Goal: Information Seeking & Learning: Check status

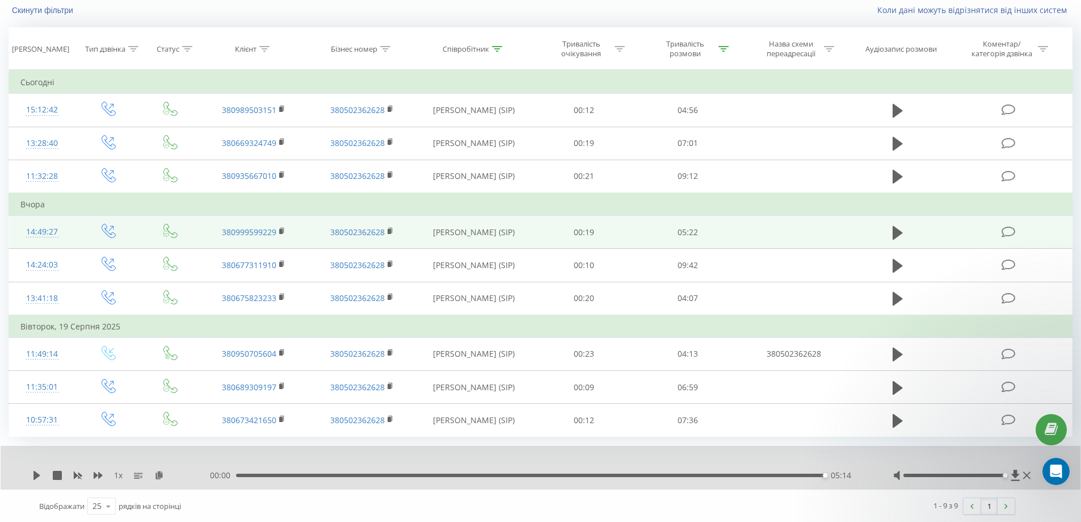
scroll to position [77, 0]
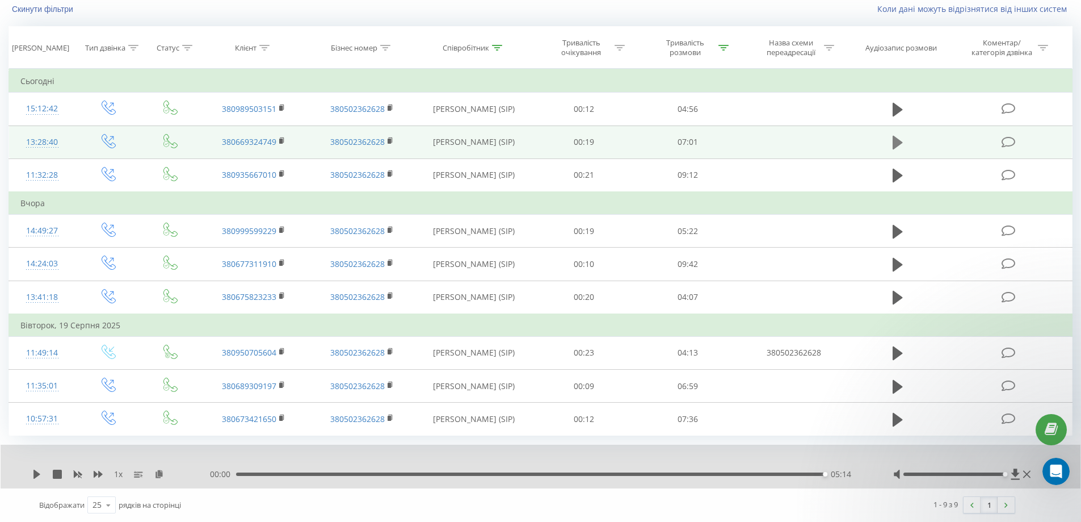
click at [899, 143] on icon at bounding box center [898, 143] width 10 height 14
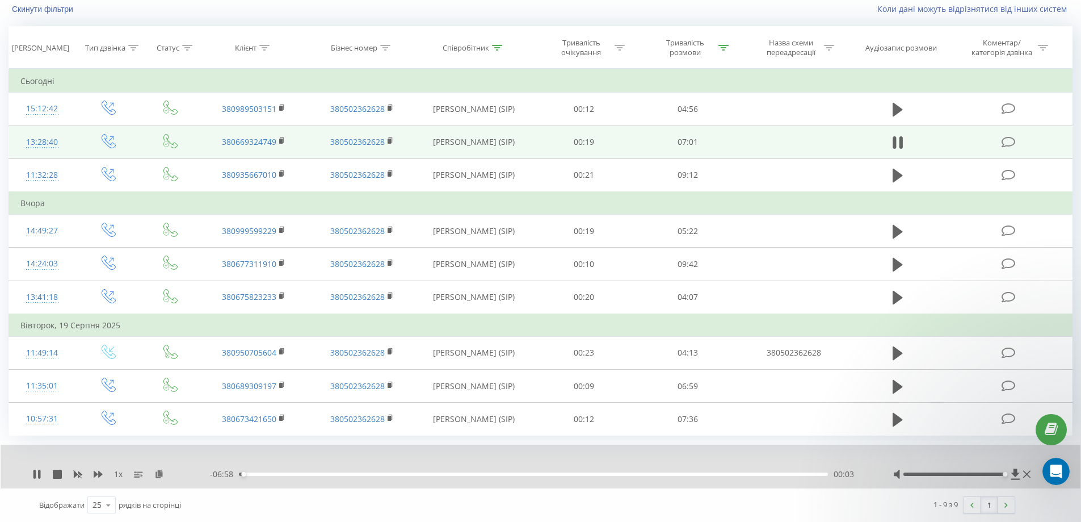
click at [165, 478] on div "1 x" at bounding box center [121, 473] width 178 height 11
click at [161, 476] on icon at bounding box center [159, 473] width 10 height 8
click at [305, 473] on div "00:47" at bounding box center [533, 473] width 589 height 3
click at [289, 475] on div "00:36" at bounding box center [533, 473] width 589 height 3
click at [377, 476] on div "02:24" at bounding box center [533, 473] width 589 height 3
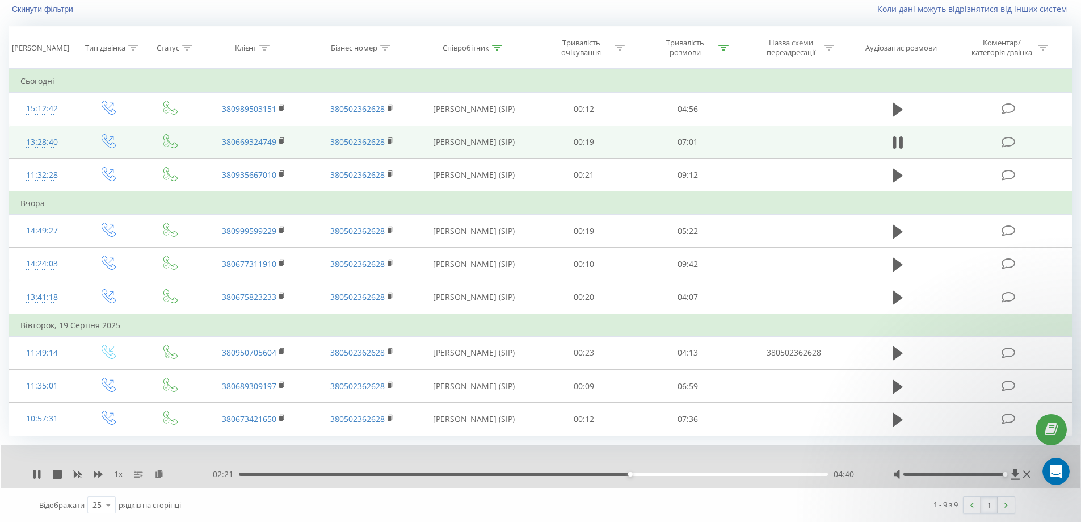
click at [613, 471] on div "- 02:21 04:40 04:40" at bounding box center [537, 473] width 655 height 11
click at [594, 473] on div "04:40" at bounding box center [533, 473] width 589 height 3
click at [547, 474] on div "07:01" at bounding box center [530, 473] width 589 height 3
click at [671, 482] on div "1 x - 03:19 03:42 03:42" at bounding box center [541, 466] width 1080 height 44
click at [670, 476] on div "05:08" at bounding box center [533, 473] width 589 height 3
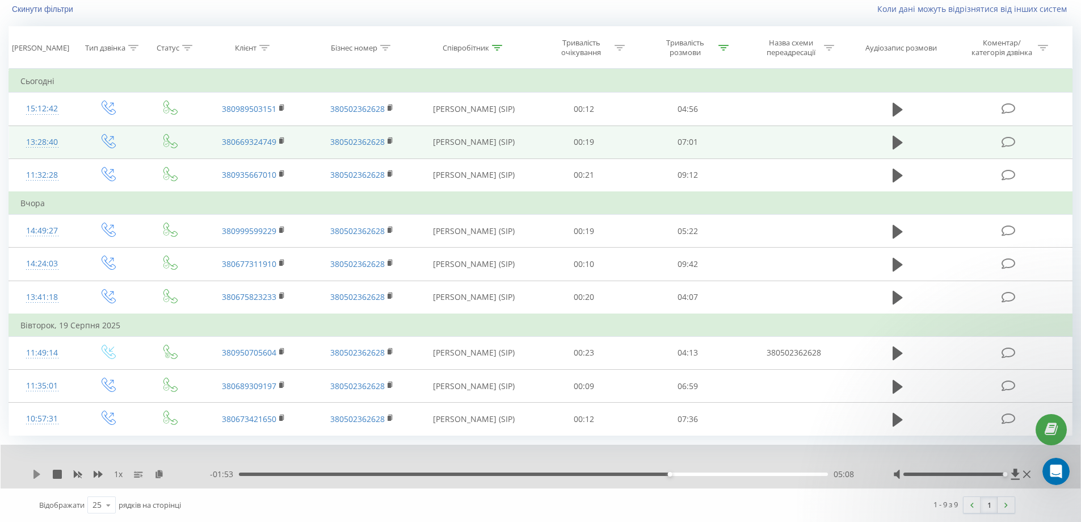
click at [35, 476] on icon at bounding box center [36, 473] width 9 height 9
click at [901, 145] on icon at bounding box center [900, 142] width 3 height 12
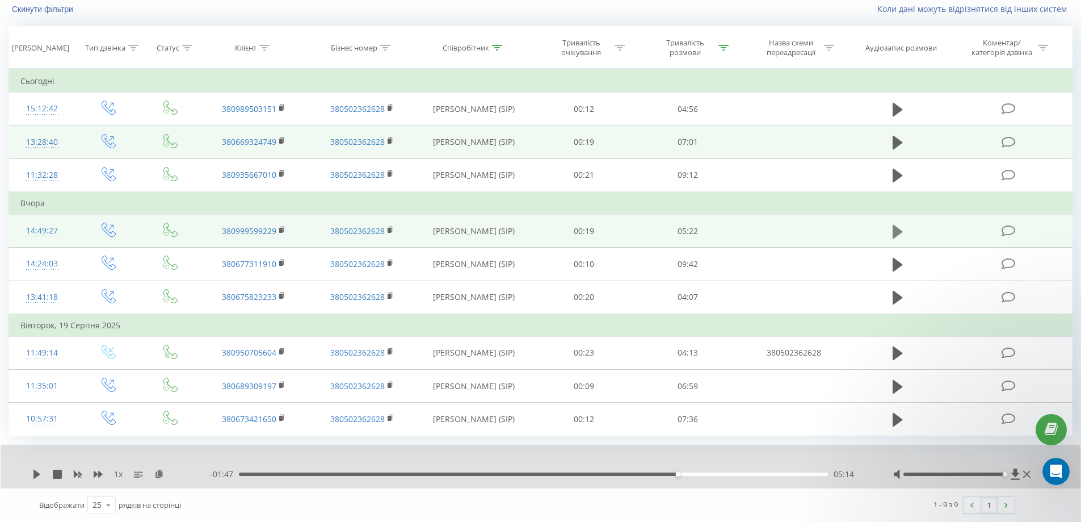
click at [897, 230] on icon at bounding box center [898, 231] width 10 height 14
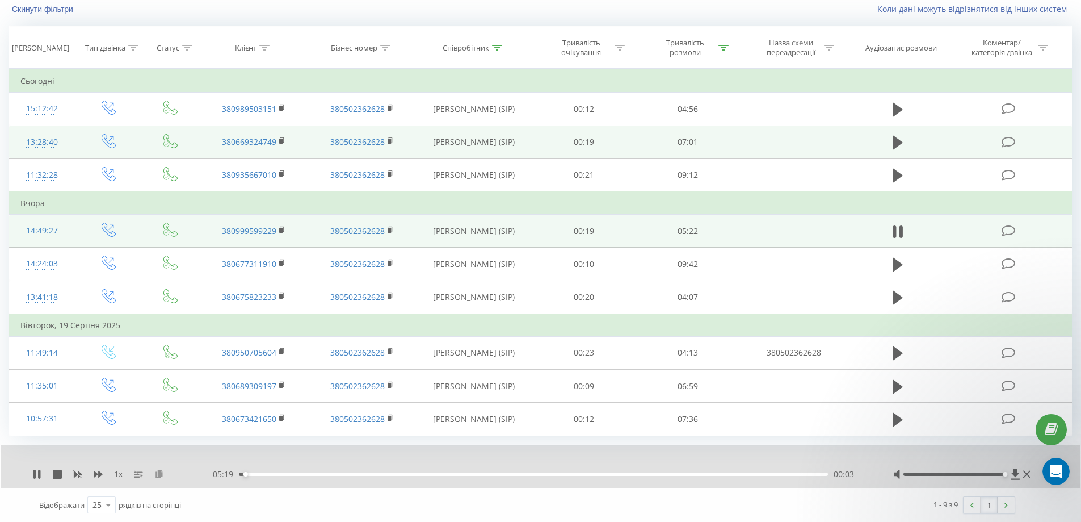
click at [159, 477] on icon at bounding box center [159, 473] width 10 height 8
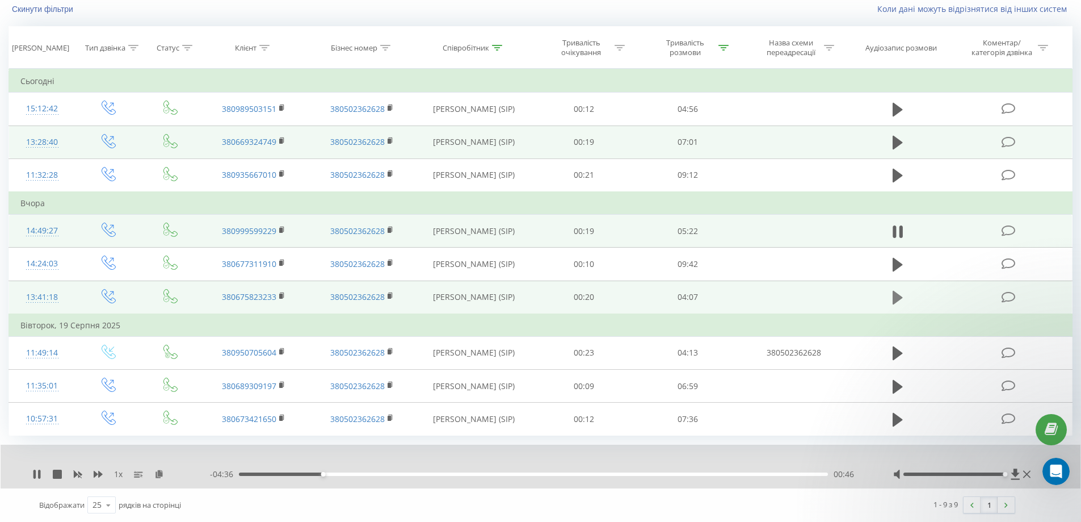
click at [897, 296] on icon at bounding box center [898, 298] width 10 height 14
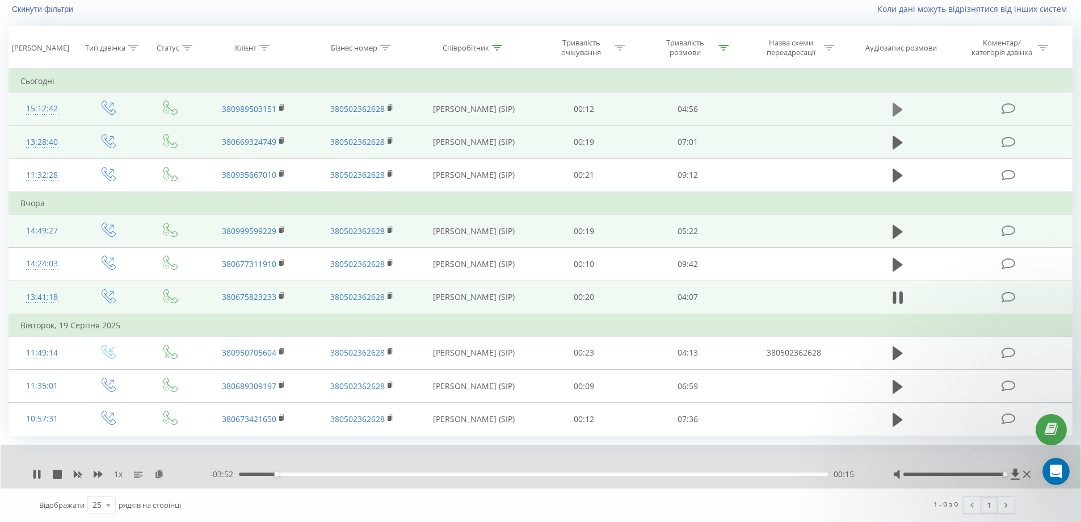
click at [896, 107] on icon at bounding box center [898, 110] width 10 height 14
click at [158, 474] on icon at bounding box center [159, 473] width 10 height 8
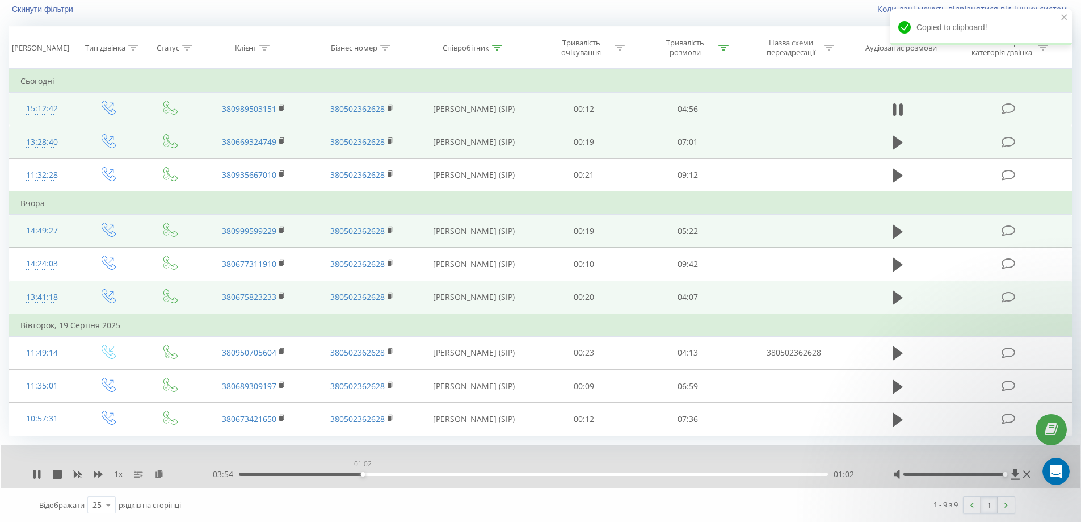
click at [362, 473] on div "01:02" at bounding box center [533, 473] width 589 height 3
click at [326, 473] on div "01:03" at bounding box center [533, 473] width 589 height 3
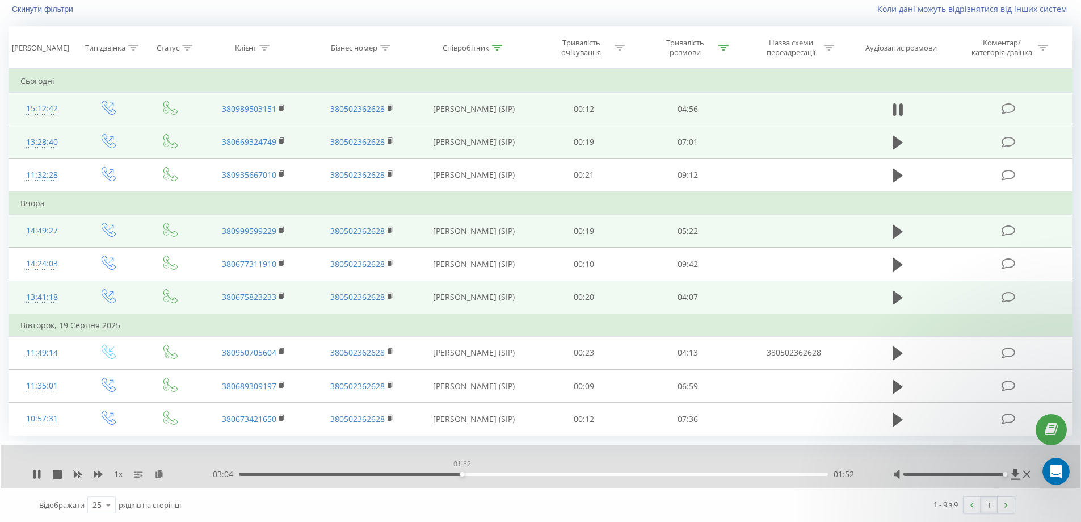
click at [462, 474] on div "01:52" at bounding box center [533, 473] width 589 height 3
click at [414, 473] on div "01:53" at bounding box center [533, 473] width 589 height 3
click at [401, 472] on div "- 03:27 01:28 01:28" at bounding box center [537, 473] width 655 height 11
click at [394, 473] on div "01:29" at bounding box center [533, 473] width 589 height 3
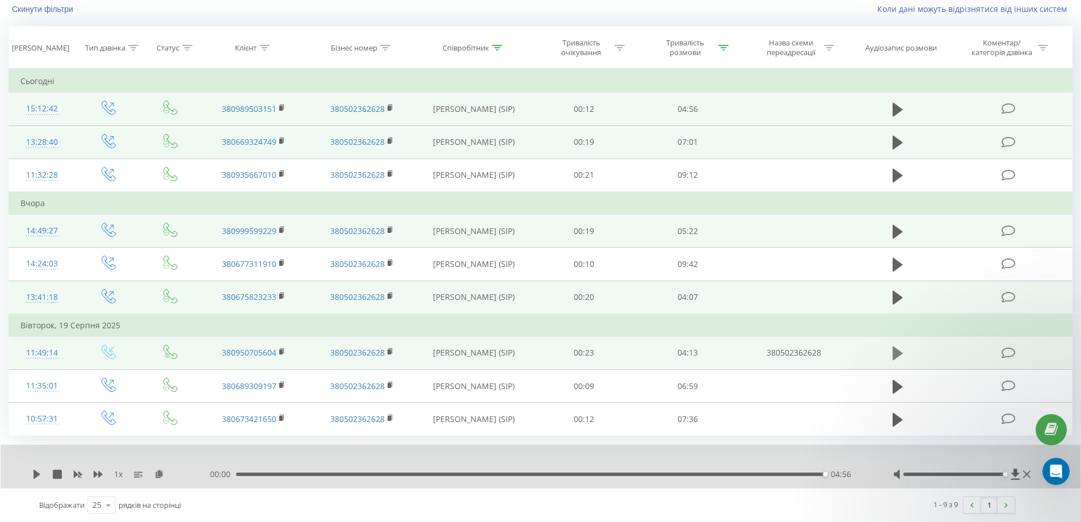
click at [896, 355] on icon at bounding box center [898, 353] width 10 height 14
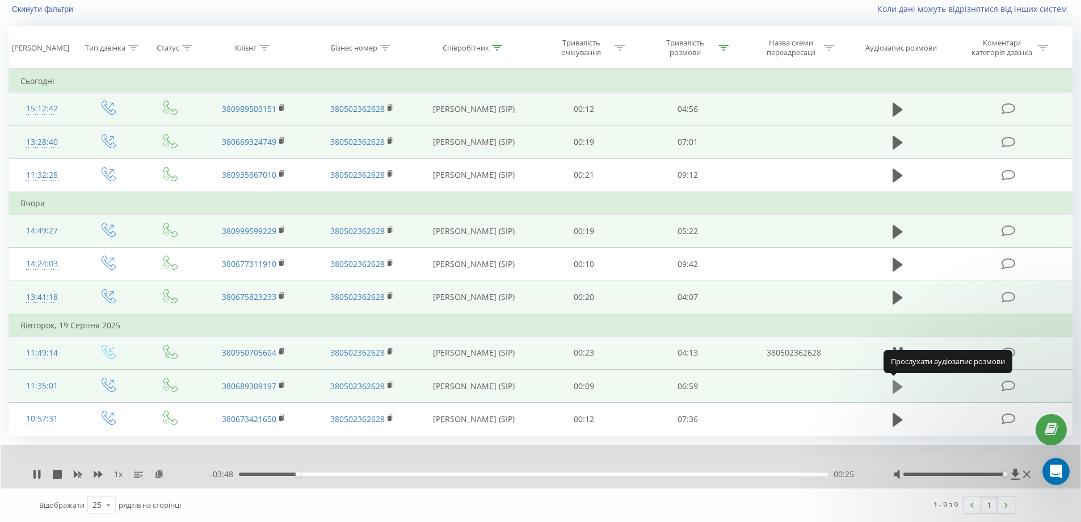
click at [893, 385] on icon at bounding box center [898, 386] width 10 height 14
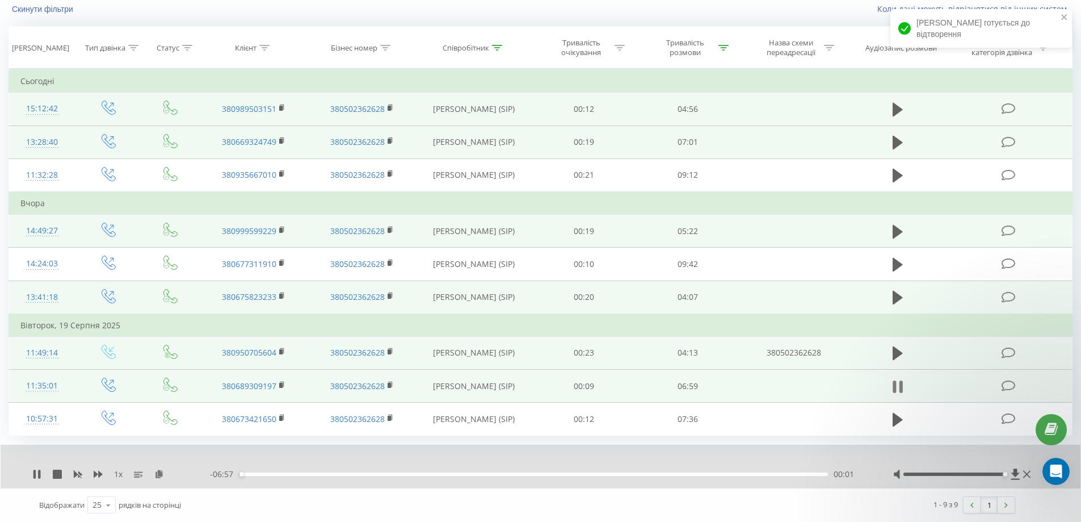
click at [899, 385] on icon at bounding box center [900, 386] width 3 height 12
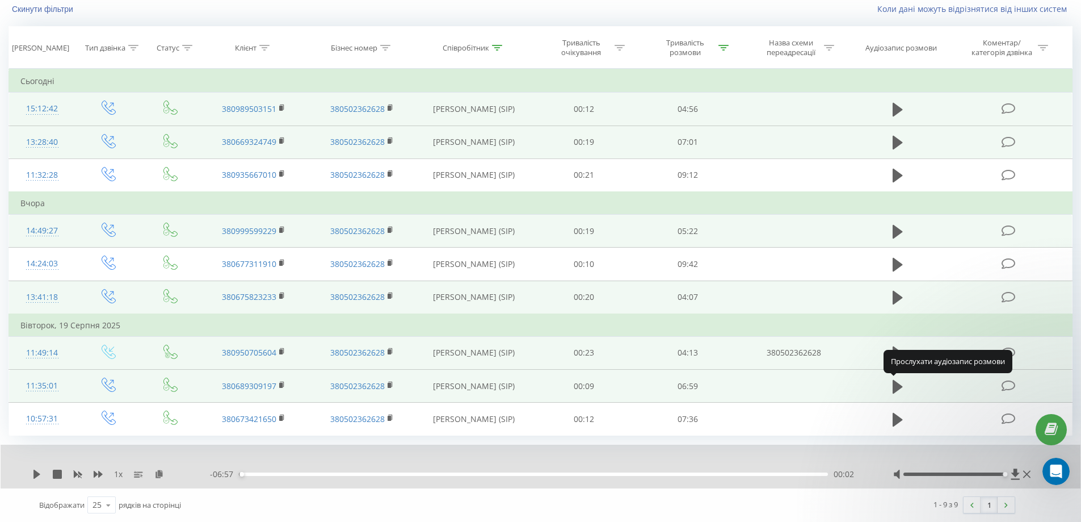
click at [900, 385] on icon at bounding box center [898, 386] width 10 height 14
drag, startPoint x: 245, startPoint y: 473, endPoint x: 226, endPoint y: 472, distance: 18.7
click at [226, 472] on div "- 06:59 00:00 00:00" at bounding box center [537, 473] width 655 height 11
click at [417, 485] on div "1 x - 06:51 00:07 00:07" at bounding box center [541, 466] width 1080 height 44
click at [155, 473] on icon at bounding box center [159, 473] width 10 height 8
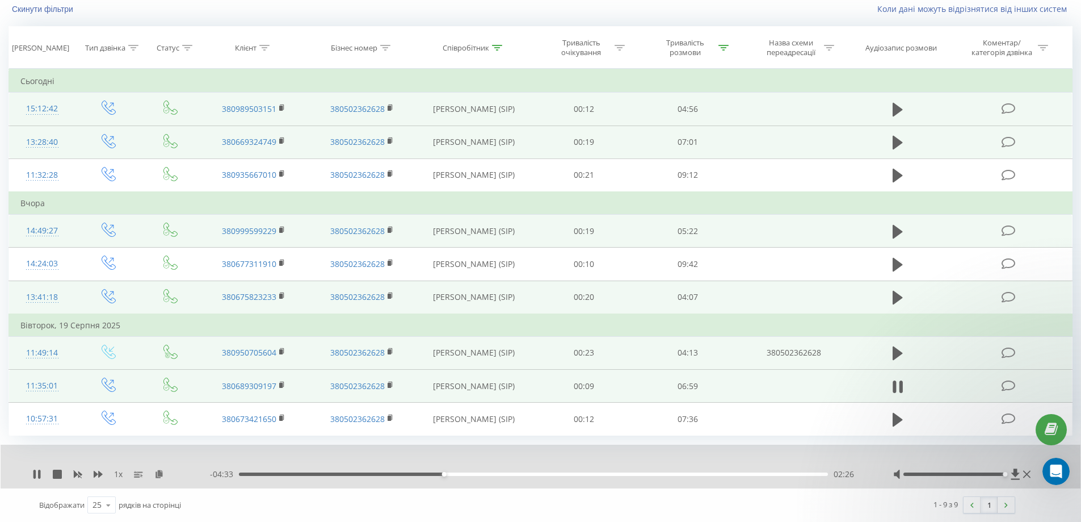
click at [488, 498] on div "Відображати 25 10 25 50 100 рядків на сторінці" at bounding box center [279, 504] width 496 height 33
click at [612, 473] on div "04:25" at bounding box center [533, 473] width 589 height 3
click at [641, 473] on div "04:25" at bounding box center [533, 473] width 589 height 3
click at [662, 473] on div "04:47" at bounding box center [533, 473] width 589 height 3
click at [671, 474] on div "00:00" at bounding box center [533, 473] width 589 height 3
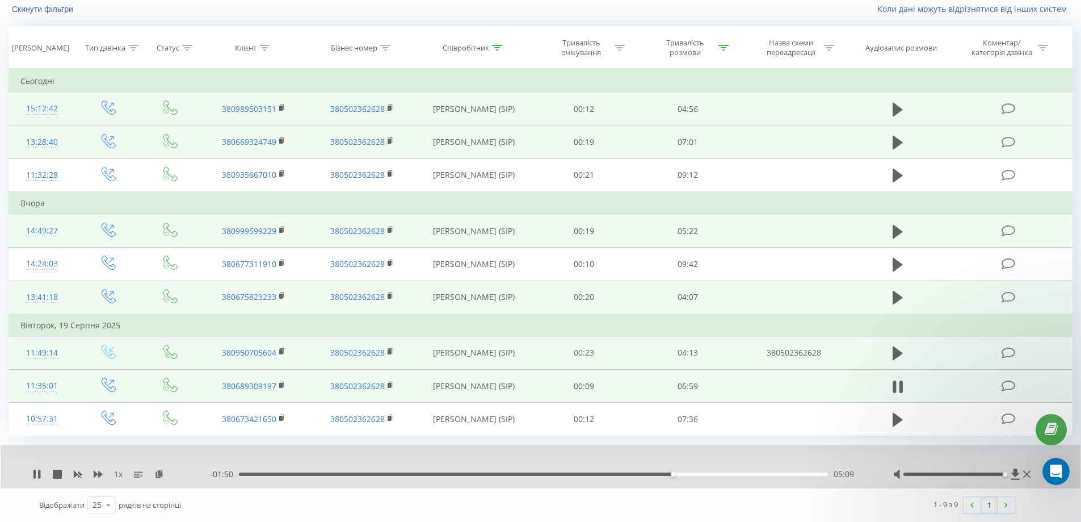
click at [693, 474] on div "05:09" at bounding box center [533, 473] width 589 height 3
drag, startPoint x: 725, startPoint y: 473, endPoint x: 743, endPoint y: 486, distance: 22.8
click at [727, 478] on div "- 01:13 05:45 05:45" at bounding box center [537, 473] width 655 height 11
click at [752, 474] on div "06:04" at bounding box center [533, 473] width 589 height 3
click at [775, 475] on div "06:21" at bounding box center [533, 473] width 589 height 3
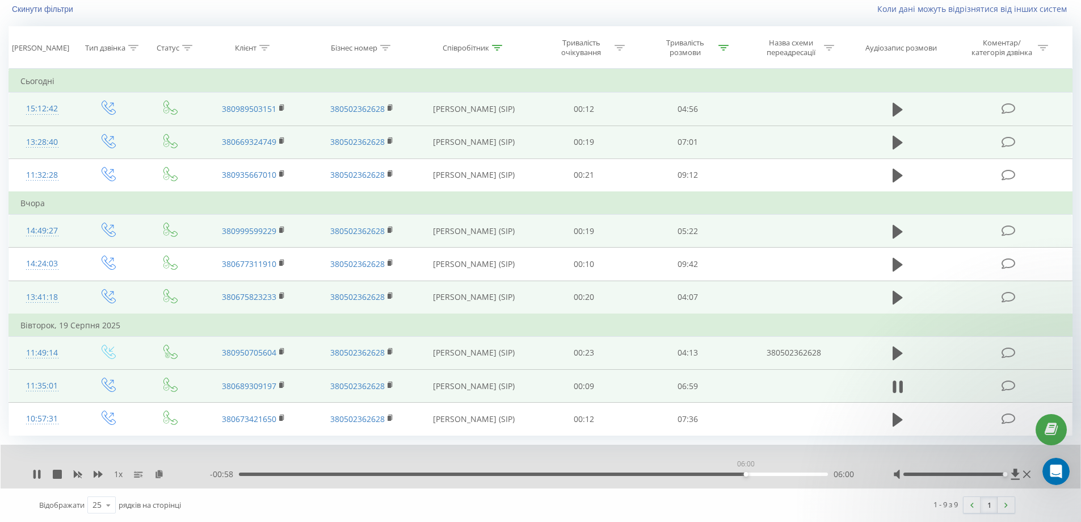
click at [746, 473] on div "06:00" at bounding box center [533, 473] width 589 height 3
click at [888, 303] on td at bounding box center [898, 296] width 100 height 33
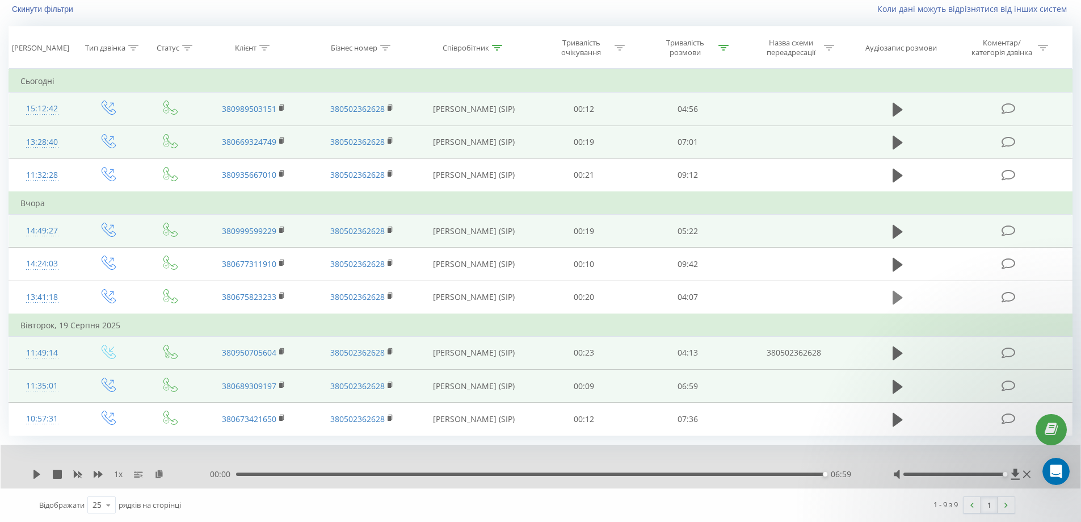
click at [900, 297] on icon at bounding box center [898, 298] width 10 height 14
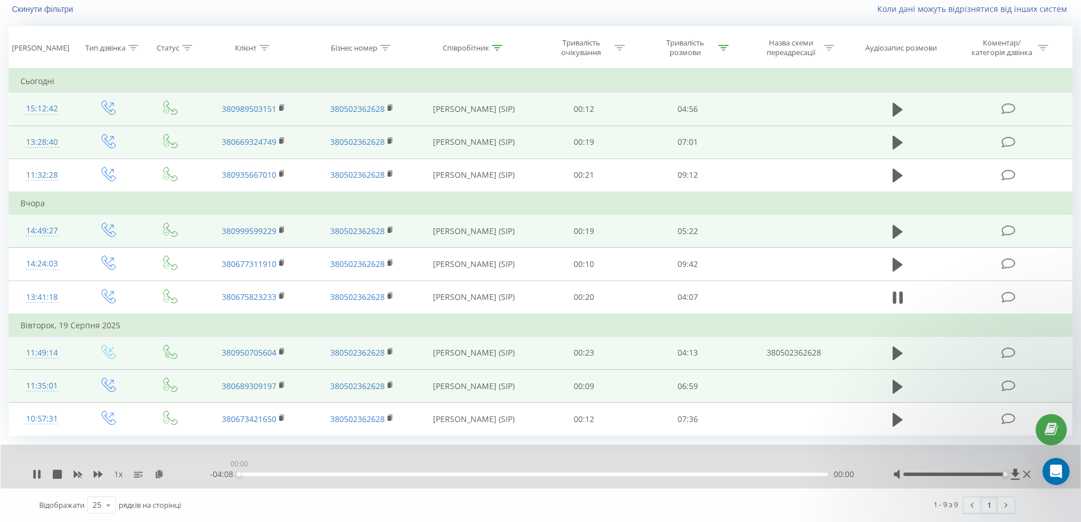
drag, startPoint x: 289, startPoint y: 474, endPoint x: 232, endPoint y: 471, distance: 57.4
click at [239, 472] on div "00:00" at bounding box center [533, 473] width 589 height 3
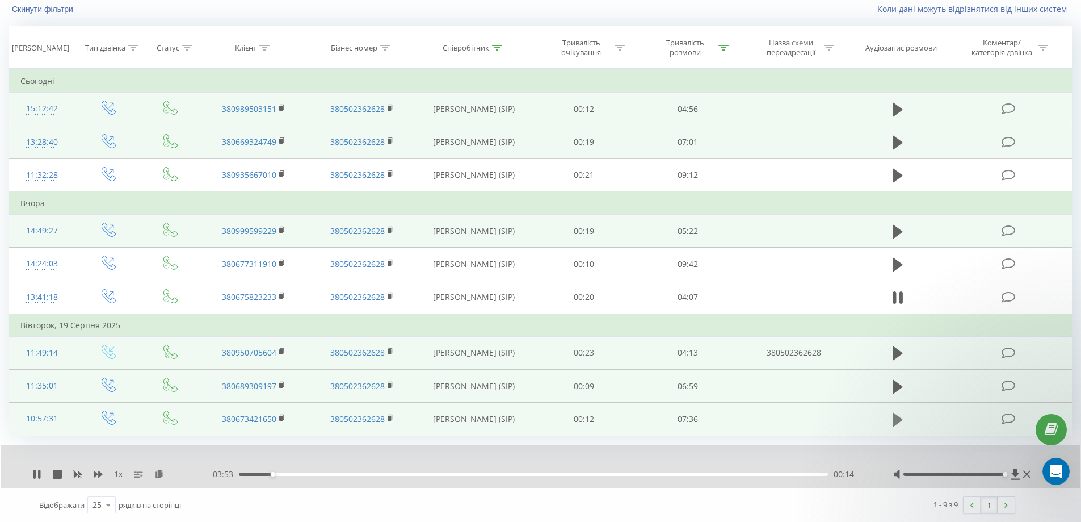
click at [894, 423] on icon at bounding box center [898, 420] width 10 height 14
click at [156, 474] on icon at bounding box center [159, 473] width 10 height 8
click at [159, 475] on icon at bounding box center [159, 473] width 10 height 8
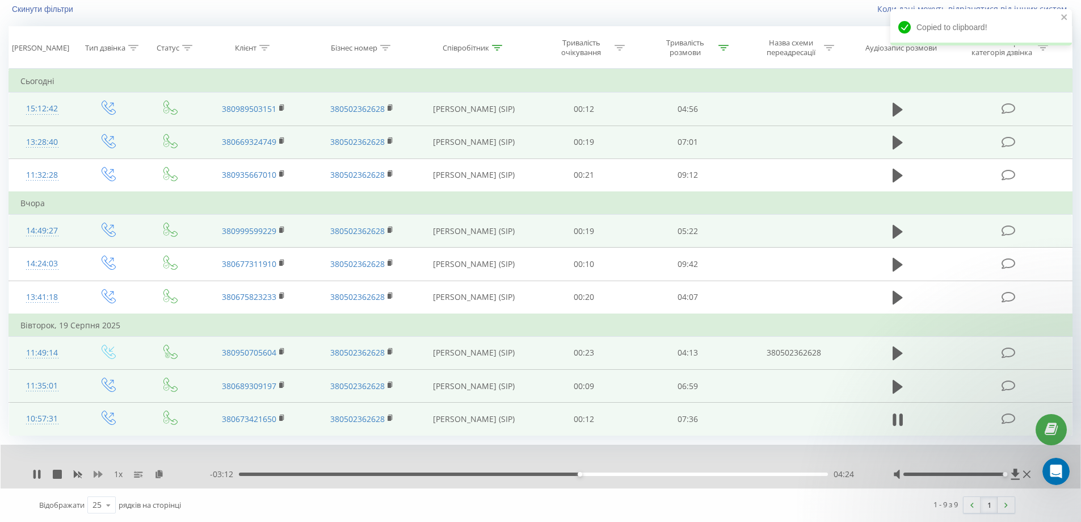
click at [95, 475] on icon at bounding box center [98, 473] width 9 height 7
click at [96, 472] on icon at bounding box center [98, 473] width 9 height 9
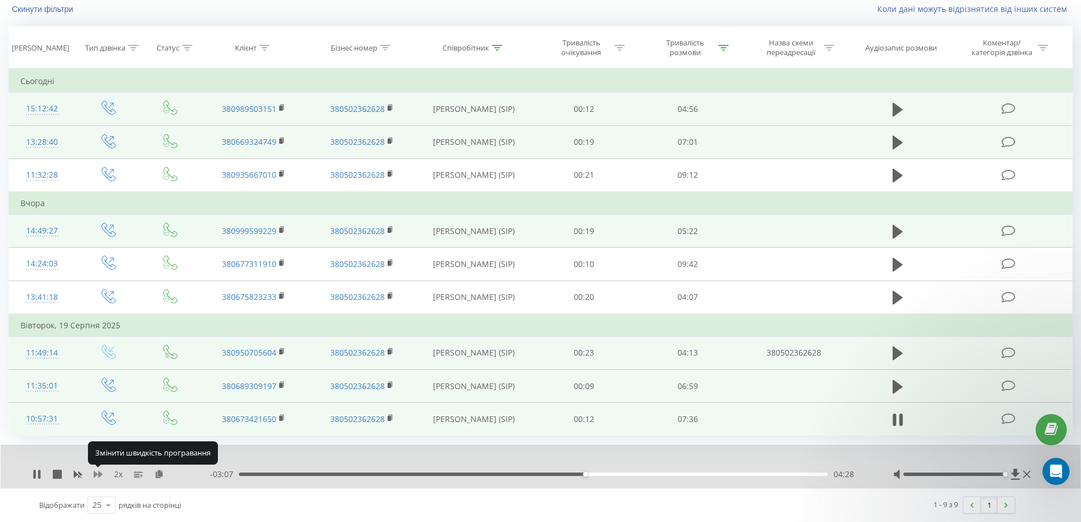
click at [96, 472] on icon at bounding box center [98, 473] width 9 height 9
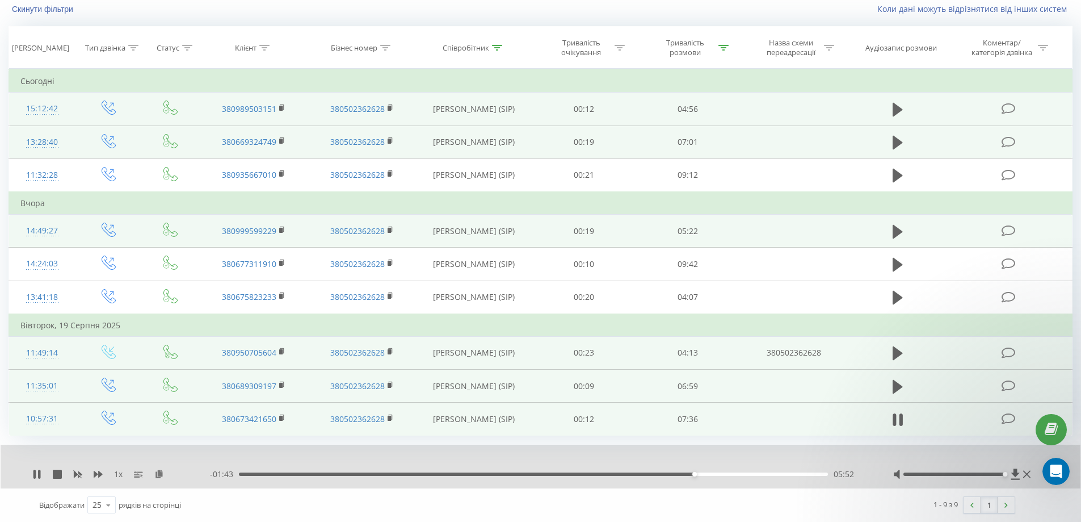
click at [641, 470] on div "- 01:43 05:52 05:52" at bounding box center [537, 473] width 655 height 11
click at [641, 471] on div "- 01:43 05:52 05:52" at bounding box center [537, 473] width 655 height 11
click at [641, 473] on div "05:53" at bounding box center [533, 473] width 589 height 3
click at [624, 474] on div "04:59" at bounding box center [533, 473] width 589 height 3
click at [596, 476] on div "04:58" at bounding box center [533, 473] width 589 height 3
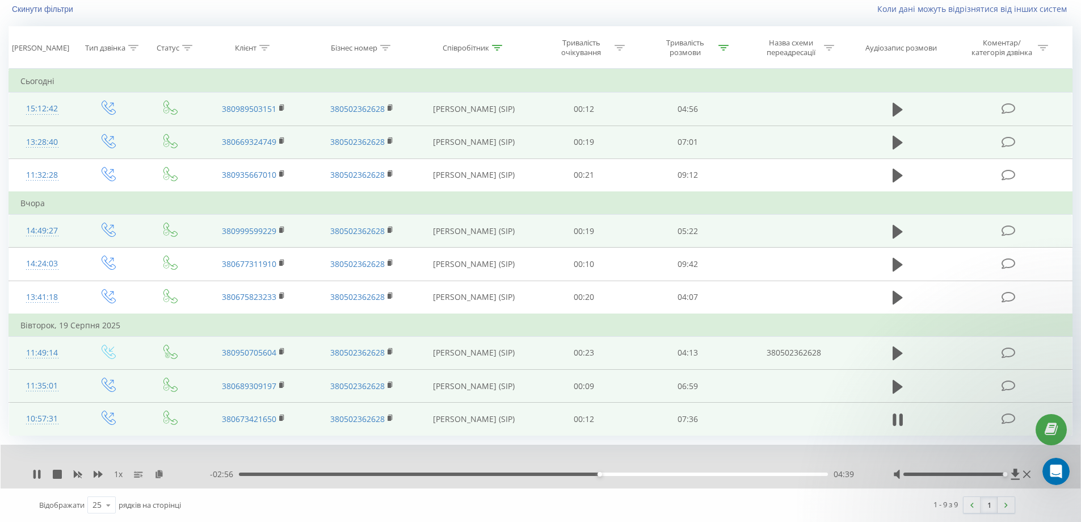
click at [604, 474] on div "04:39" at bounding box center [533, 473] width 589 height 3
click at [609, 474] on div "04:44" at bounding box center [533, 473] width 589 height 3
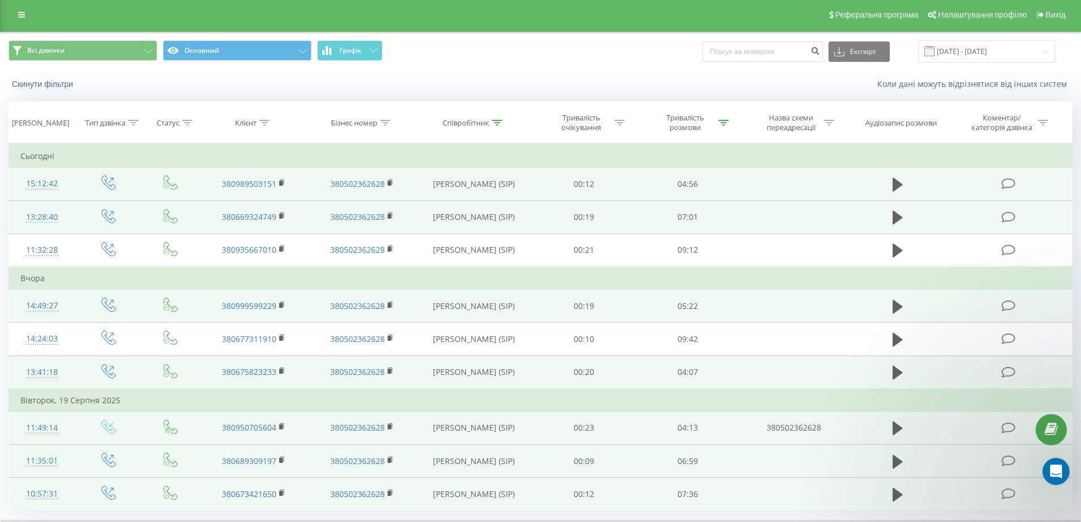
scroll to position [0, 0]
